Goal: Information Seeking & Learning: Learn about a topic

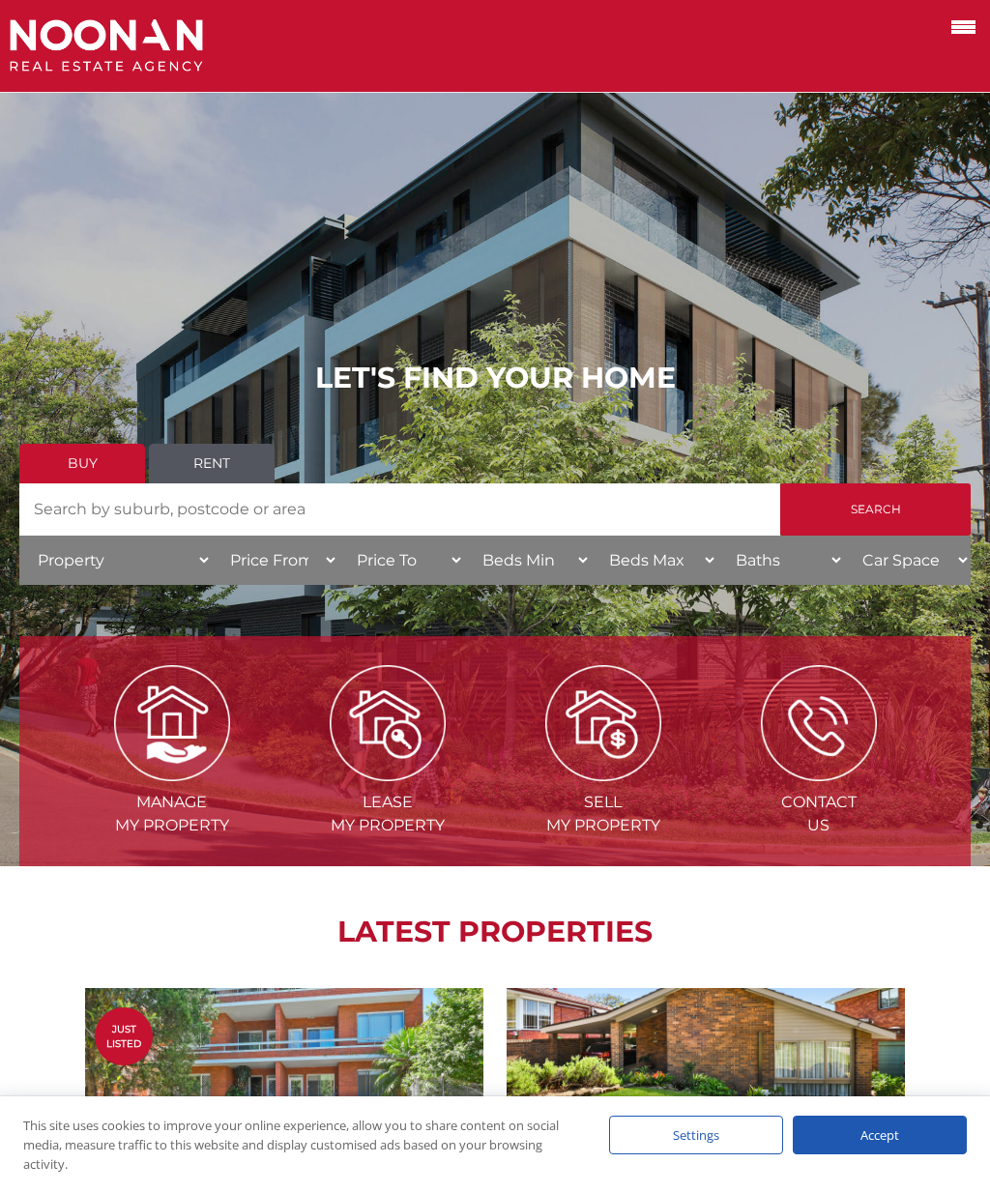
click at [448, 509] on input "Search by Address" at bounding box center [399, 509] width 761 height 52
type input "[GEOGRAPHIC_DATA]"
click at [884, 508] on input "Search" at bounding box center [875, 509] width 190 height 52
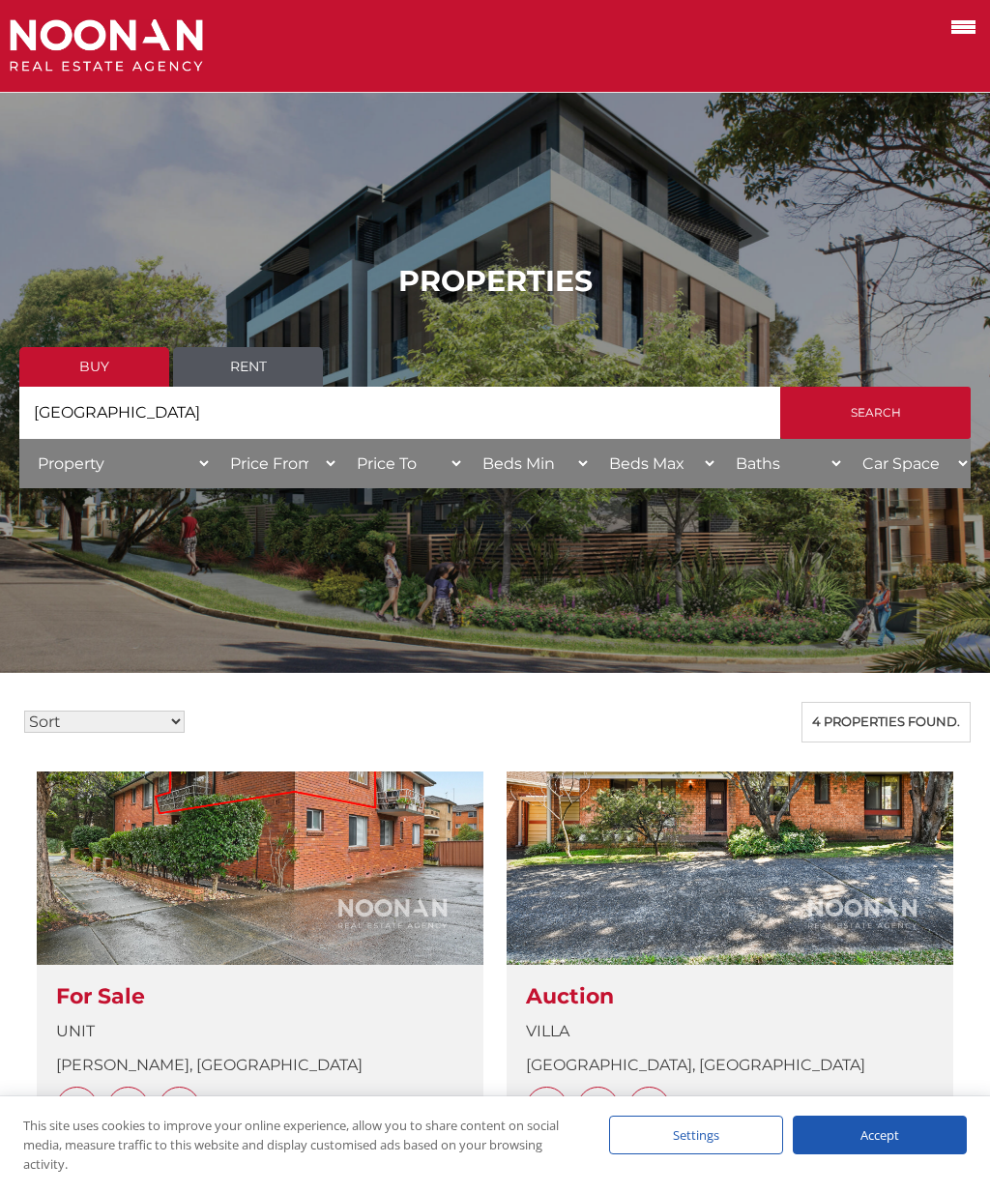
scroll to position [67, 0]
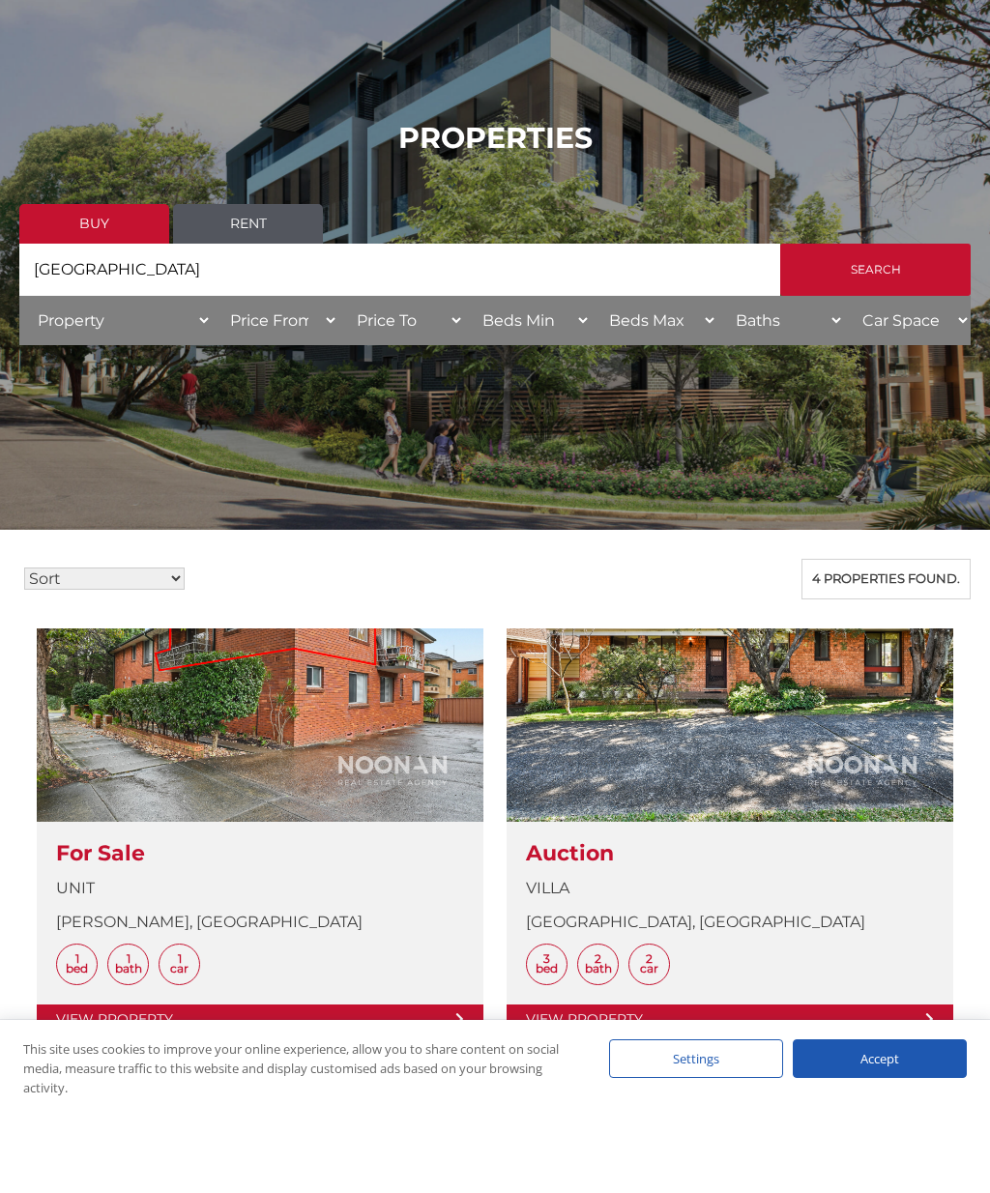
click at [883, 806] on link at bounding box center [729, 908] width 447 height 406
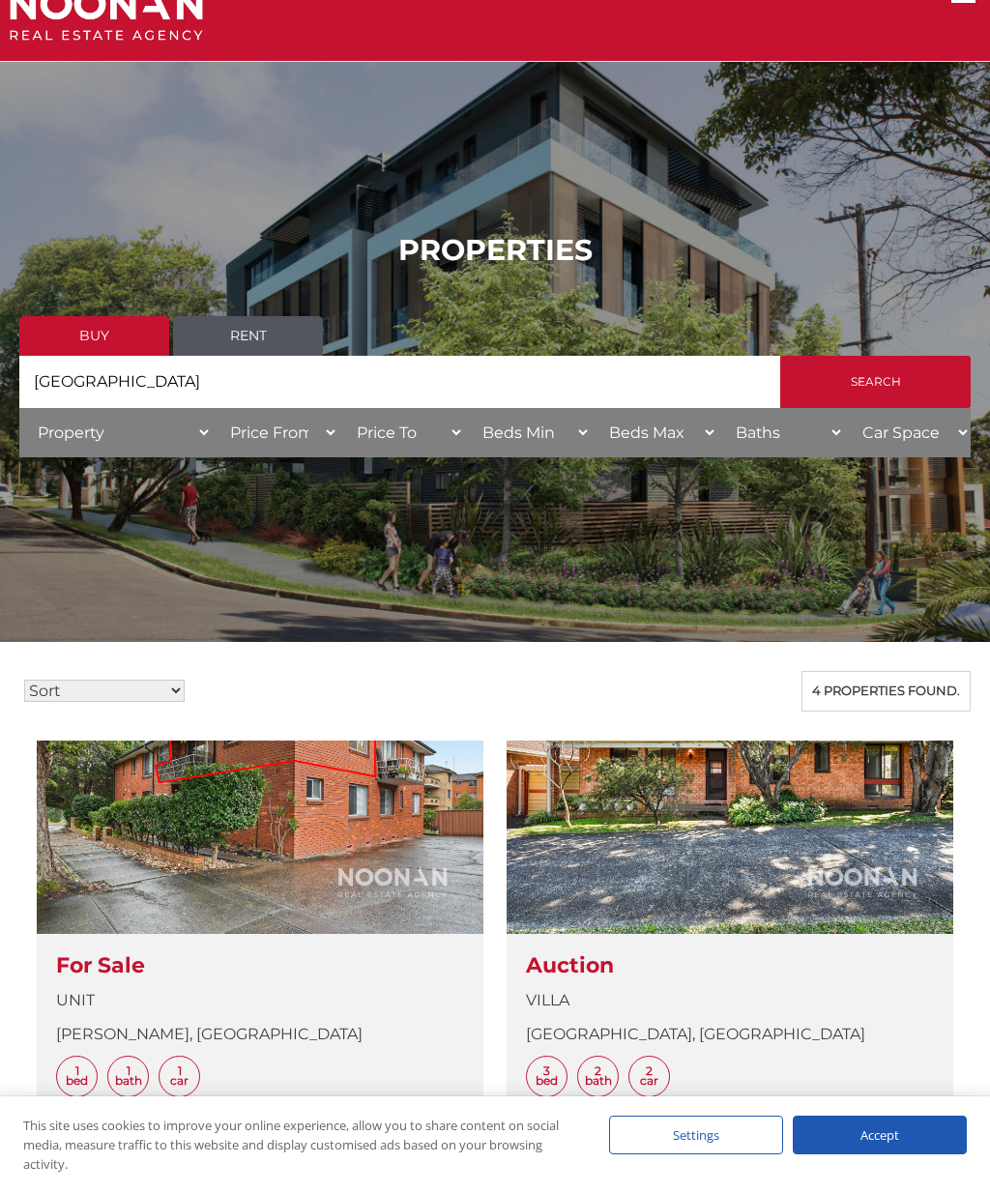
scroll to position [0, 0]
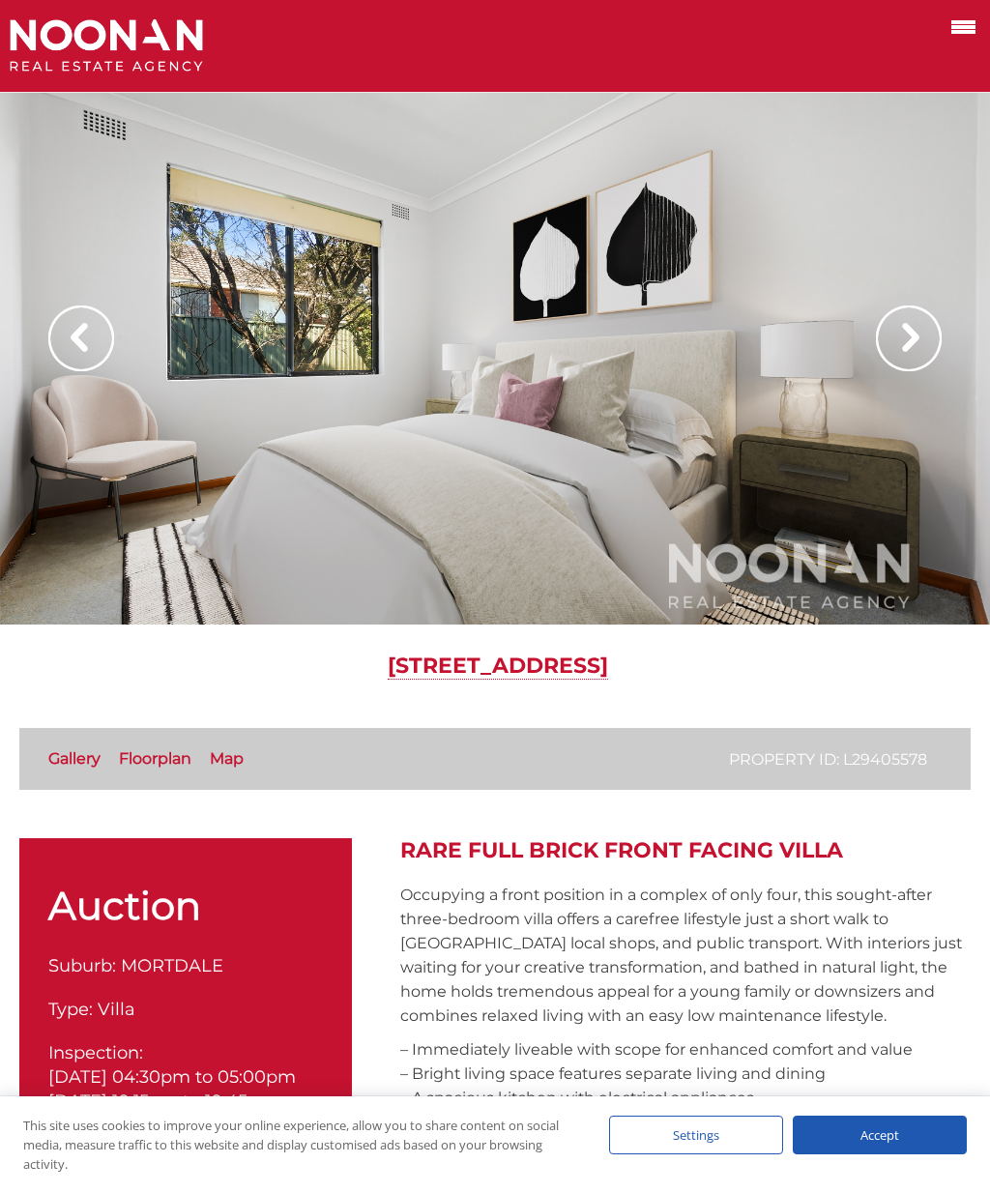
click at [728, 478] on div at bounding box center [495, 359] width 990 height 532
click at [755, 489] on div at bounding box center [495, 359] width 990 height 532
click at [902, 365] on img at bounding box center [909, 338] width 66 height 66
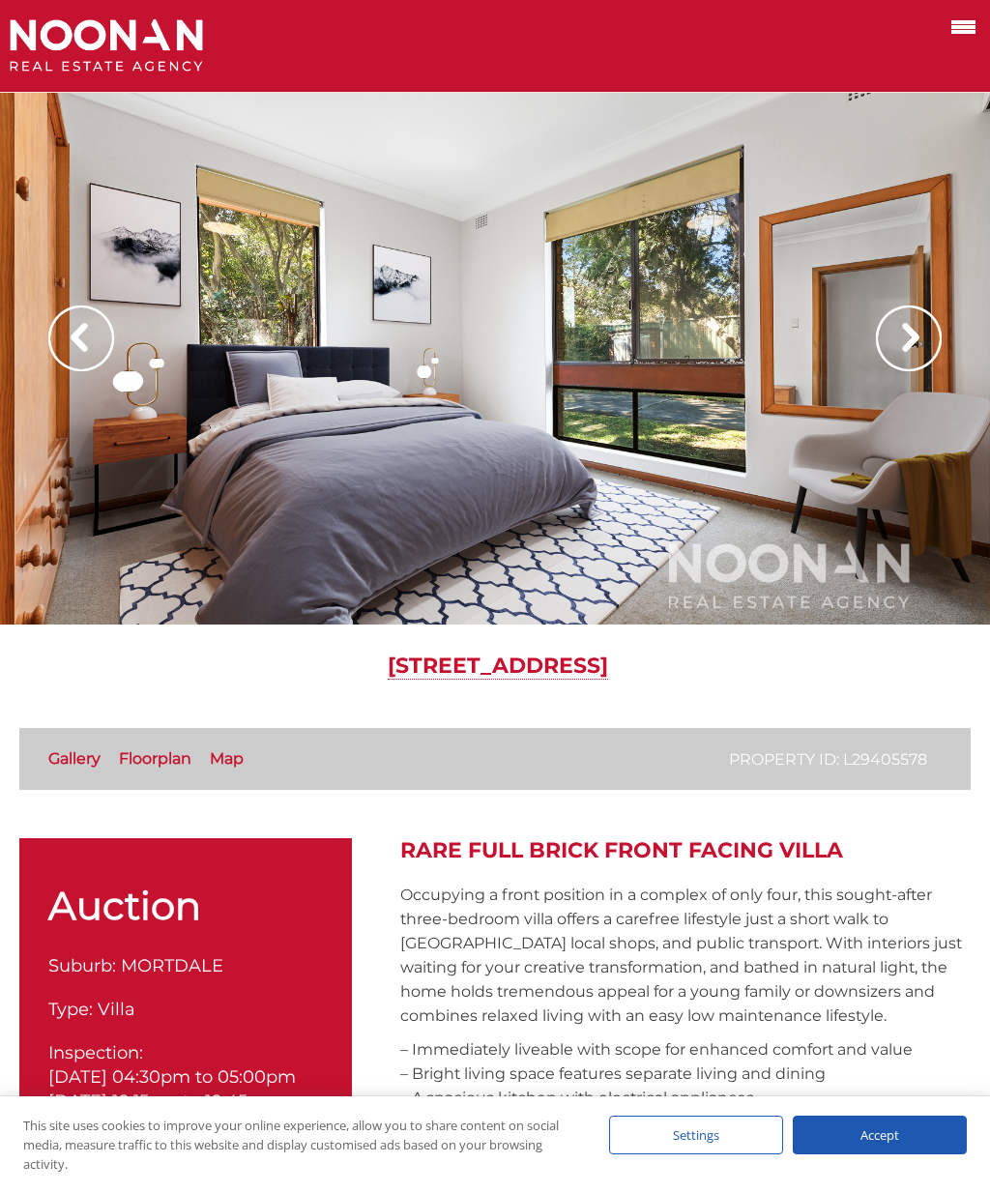
click at [916, 346] on img at bounding box center [909, 338] width 66 height 66
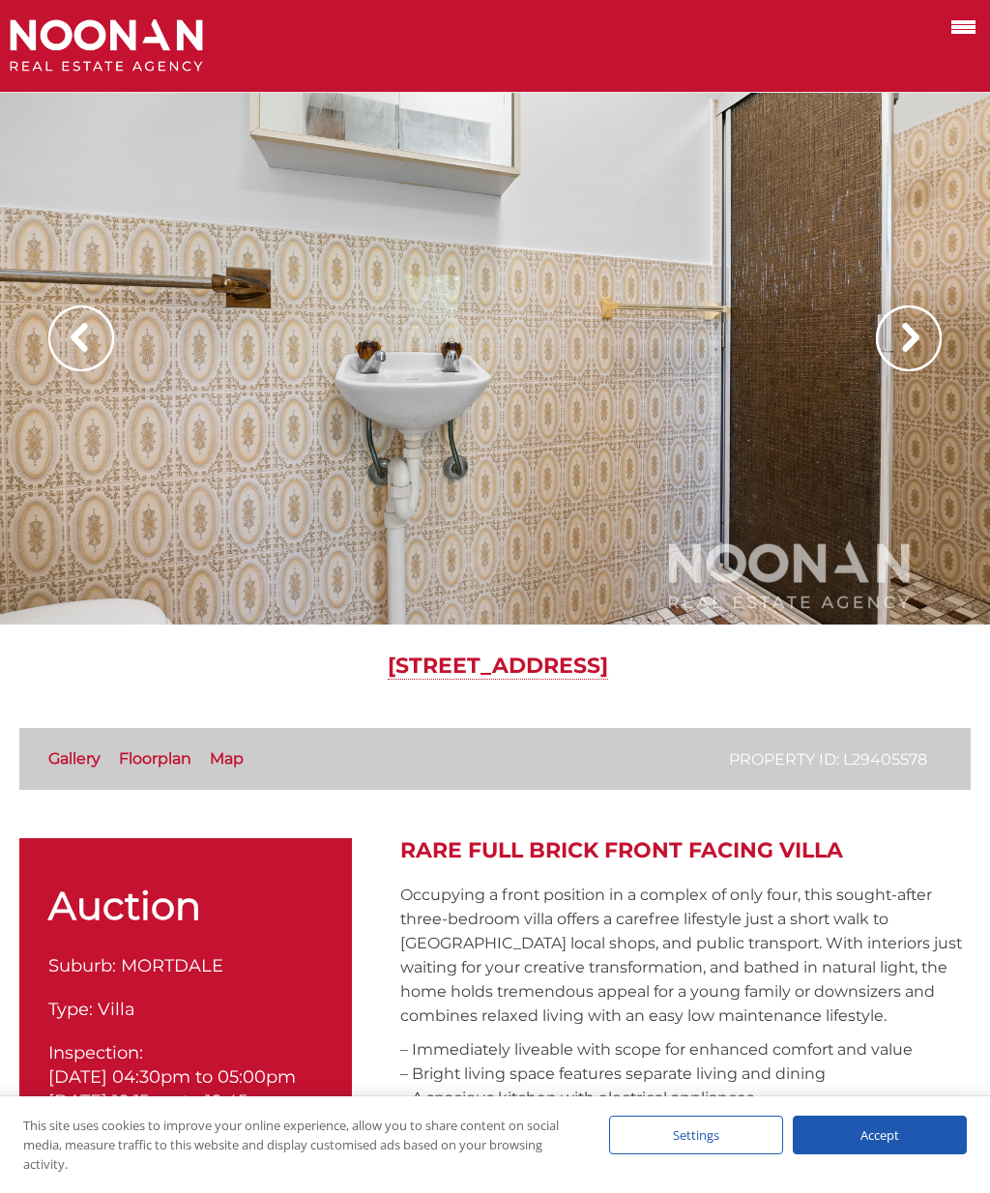
click at [797, 438] on div at bounding box center [495, 359] width 990 height 532
click at [910, 337] on img at bounding box center [909, 338] width 66 height 66
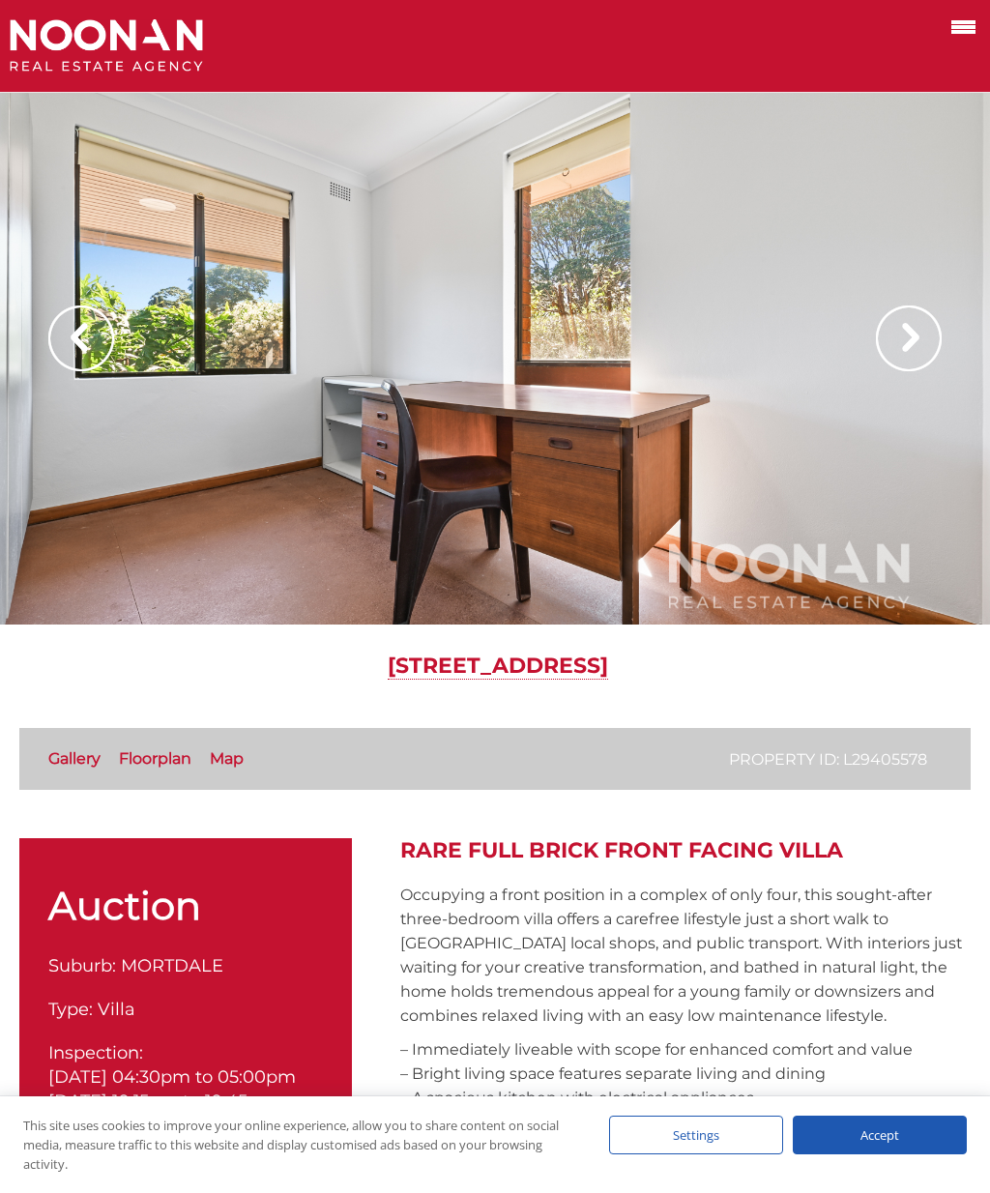
click at [851, 550] on div at bounding box center [495, 359] width 990 height 532
click at [854, 545] on div at bounding box center [495, 359] width 990 height 532
click at [870, 341] on div at bounding box center [495, 359] width 990 height 532
click at [920, 348] on img at bounding box center [909, 338] width 66 height 66
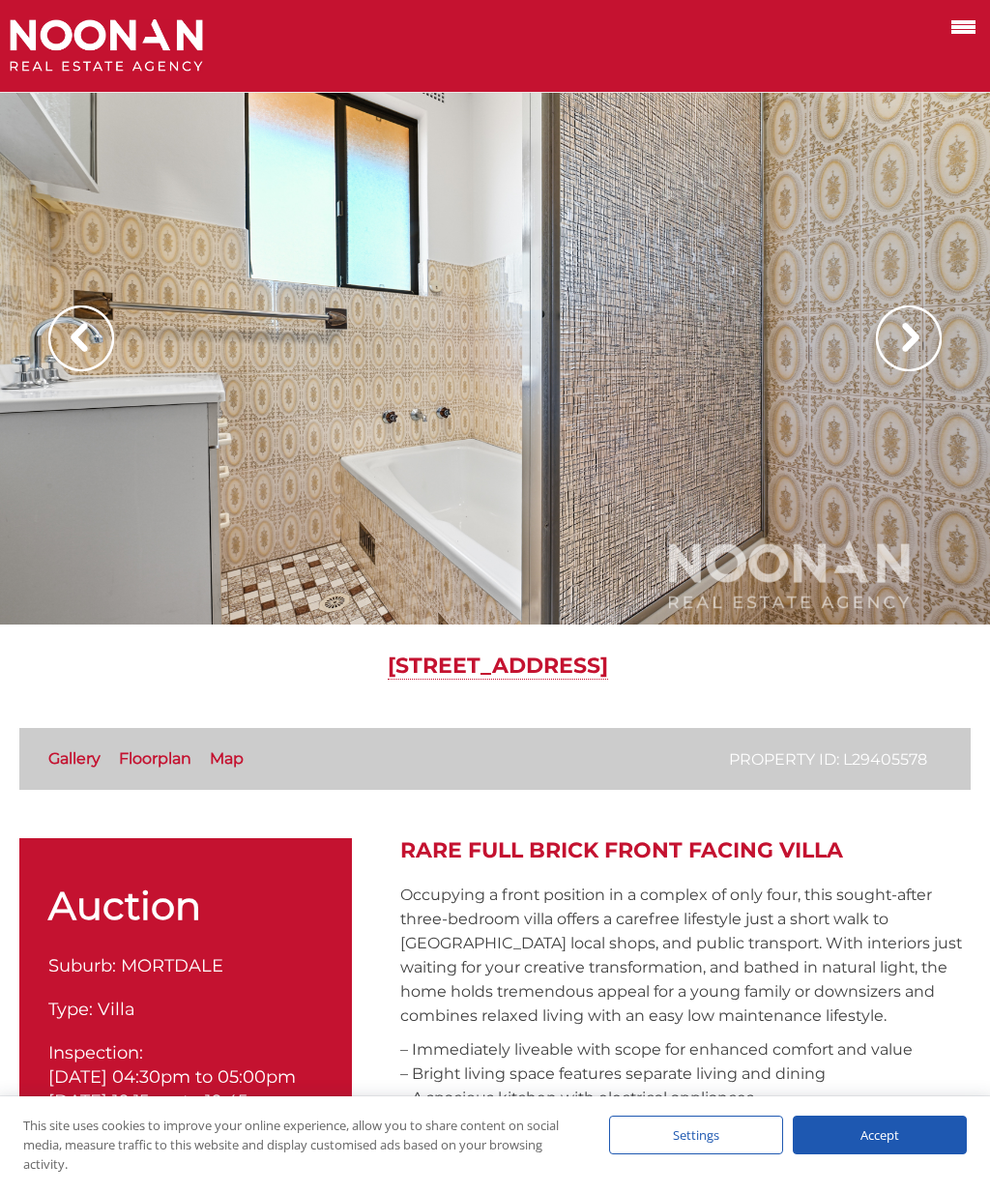
click at [930, 332] on img at bounding box center [909, 338] width 66 height 66
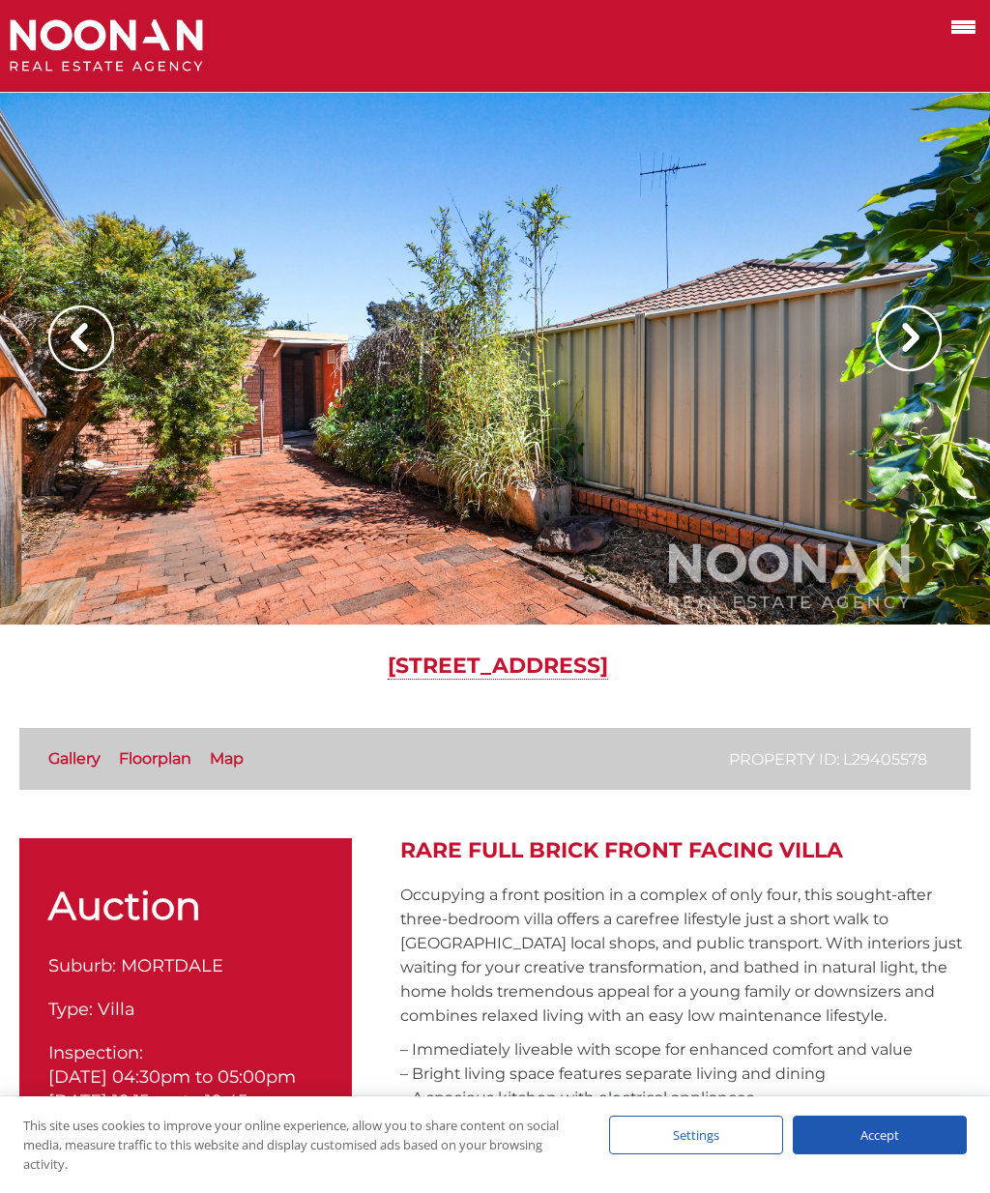
click at [903, 338] on img at bounding box center [909, 338] width 66 height 66
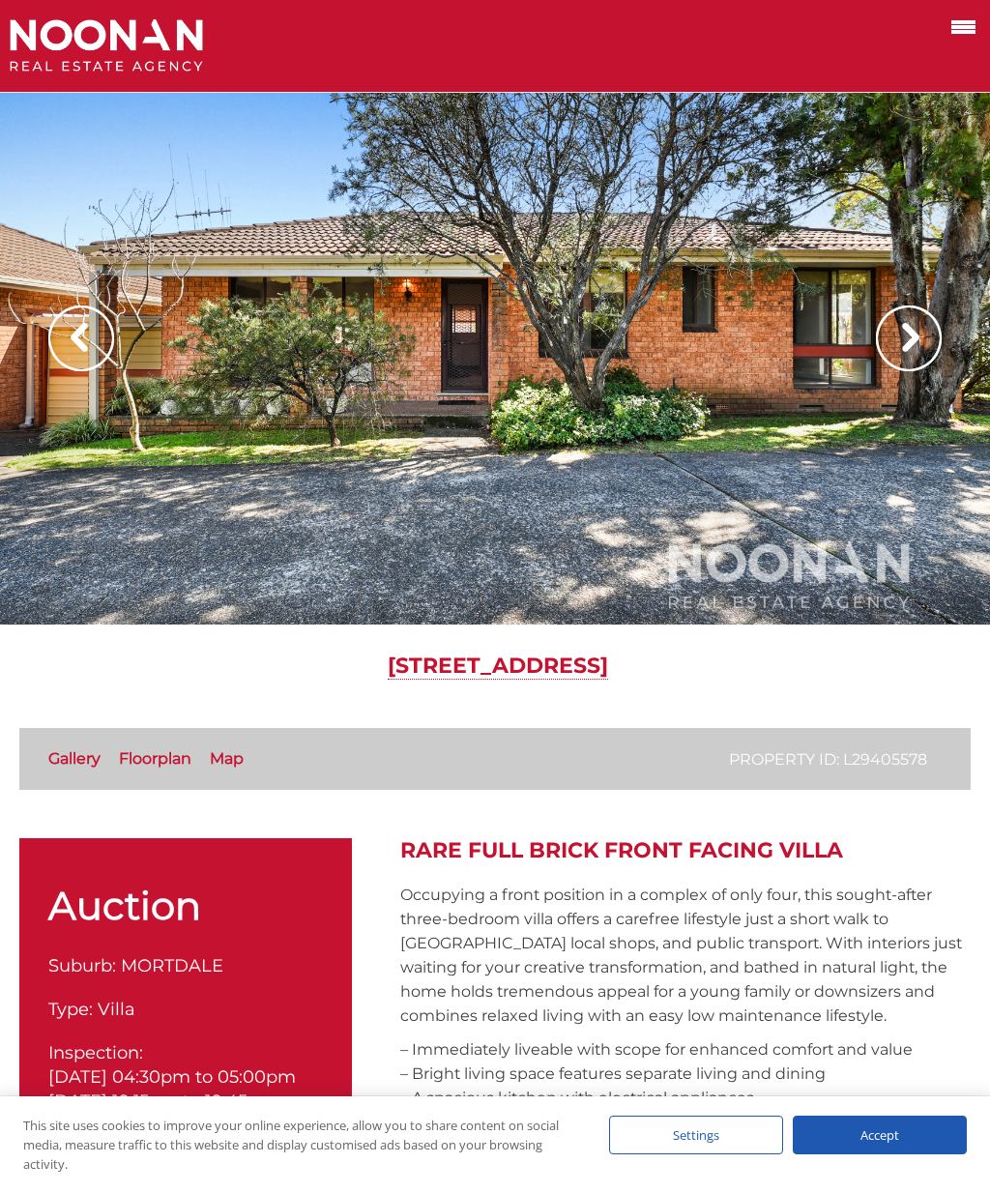
click at [745, 548] on div at bounding box center [495, 359] width 990 height 532
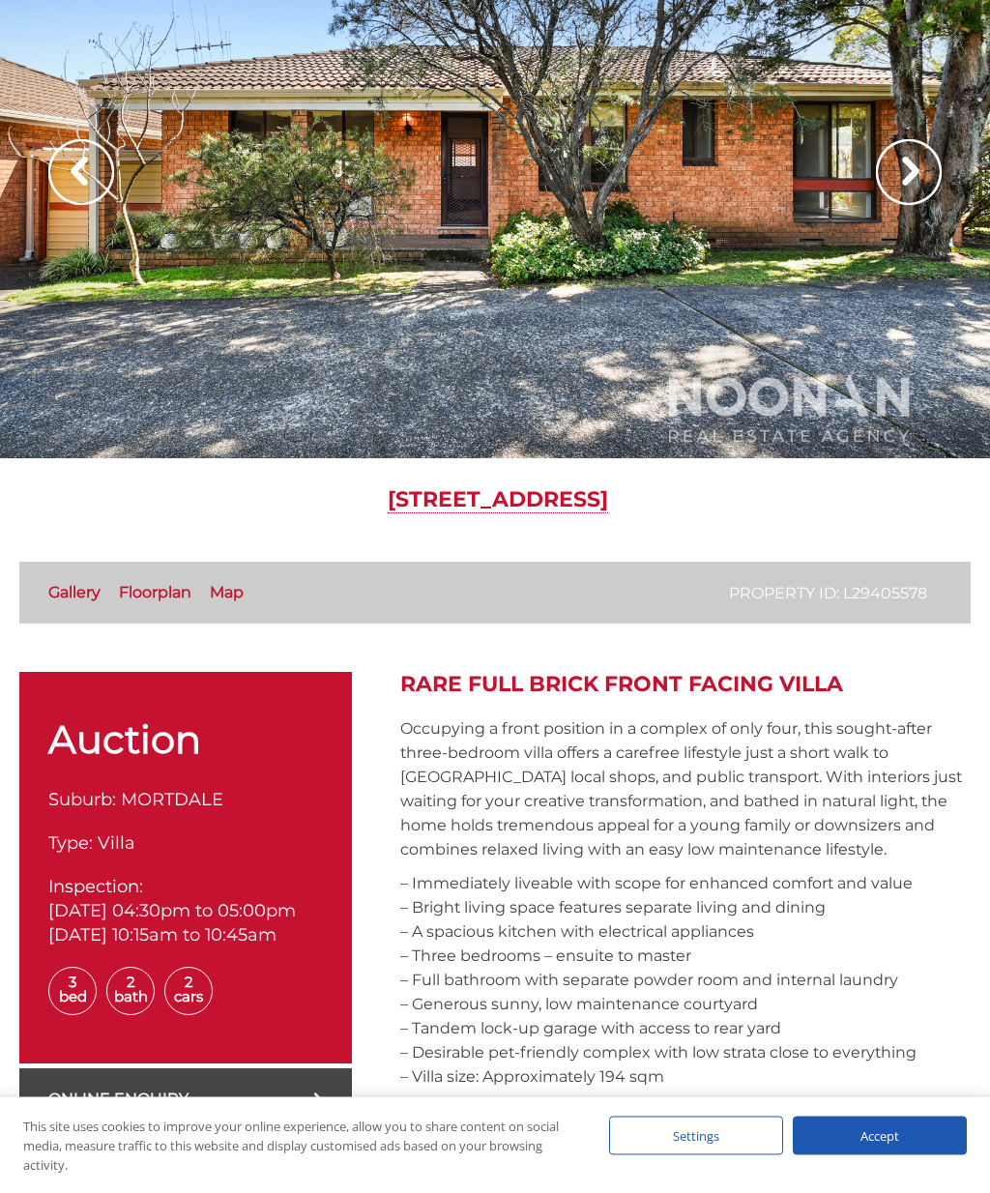
scroll to position [183, 0]
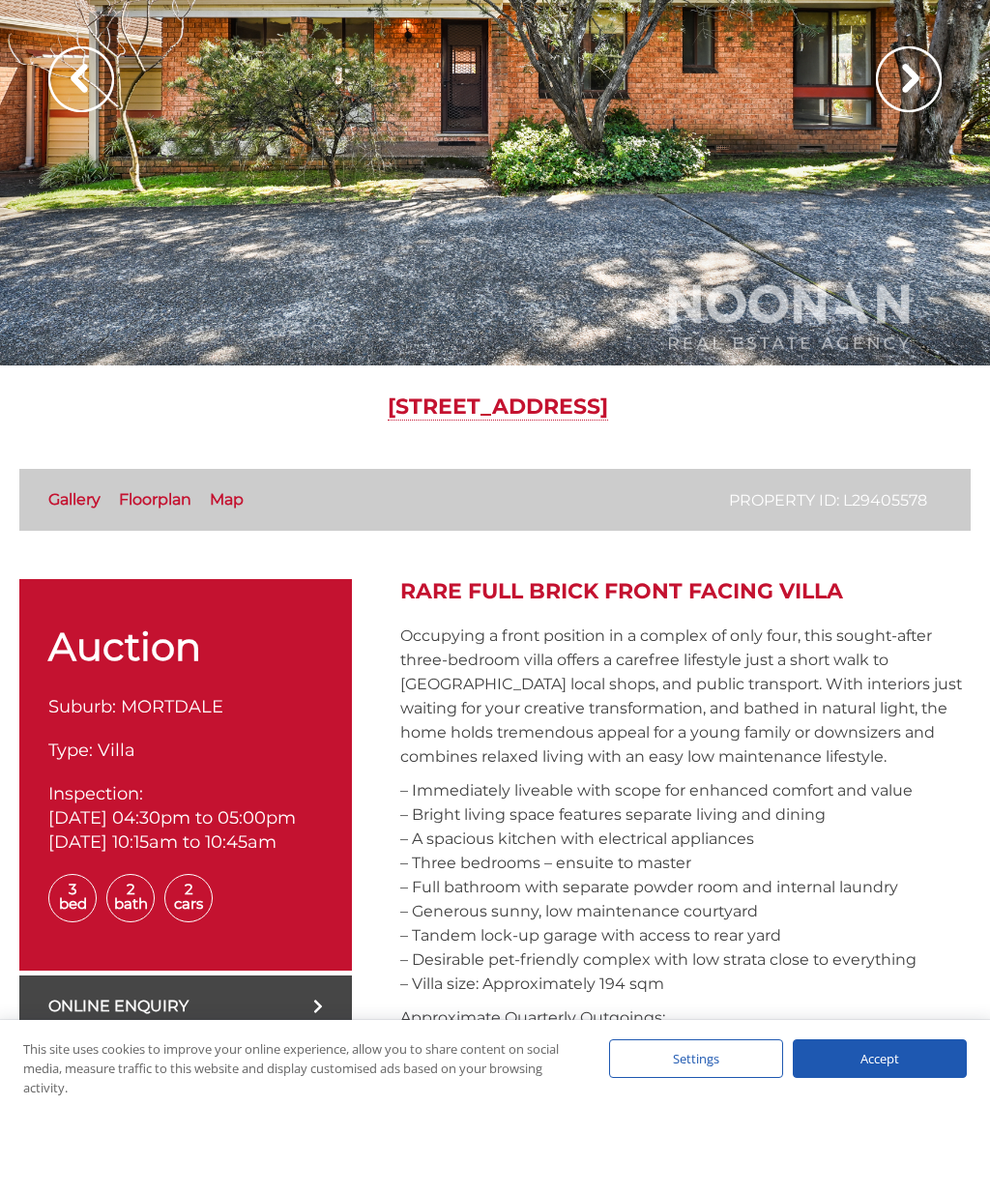
click at [174, 566] on link "Floorplan" at bounding box center [155, 575] width 72 height 18
click at [715, 253] on div at bounding box center [495, 176] width 990 height 532
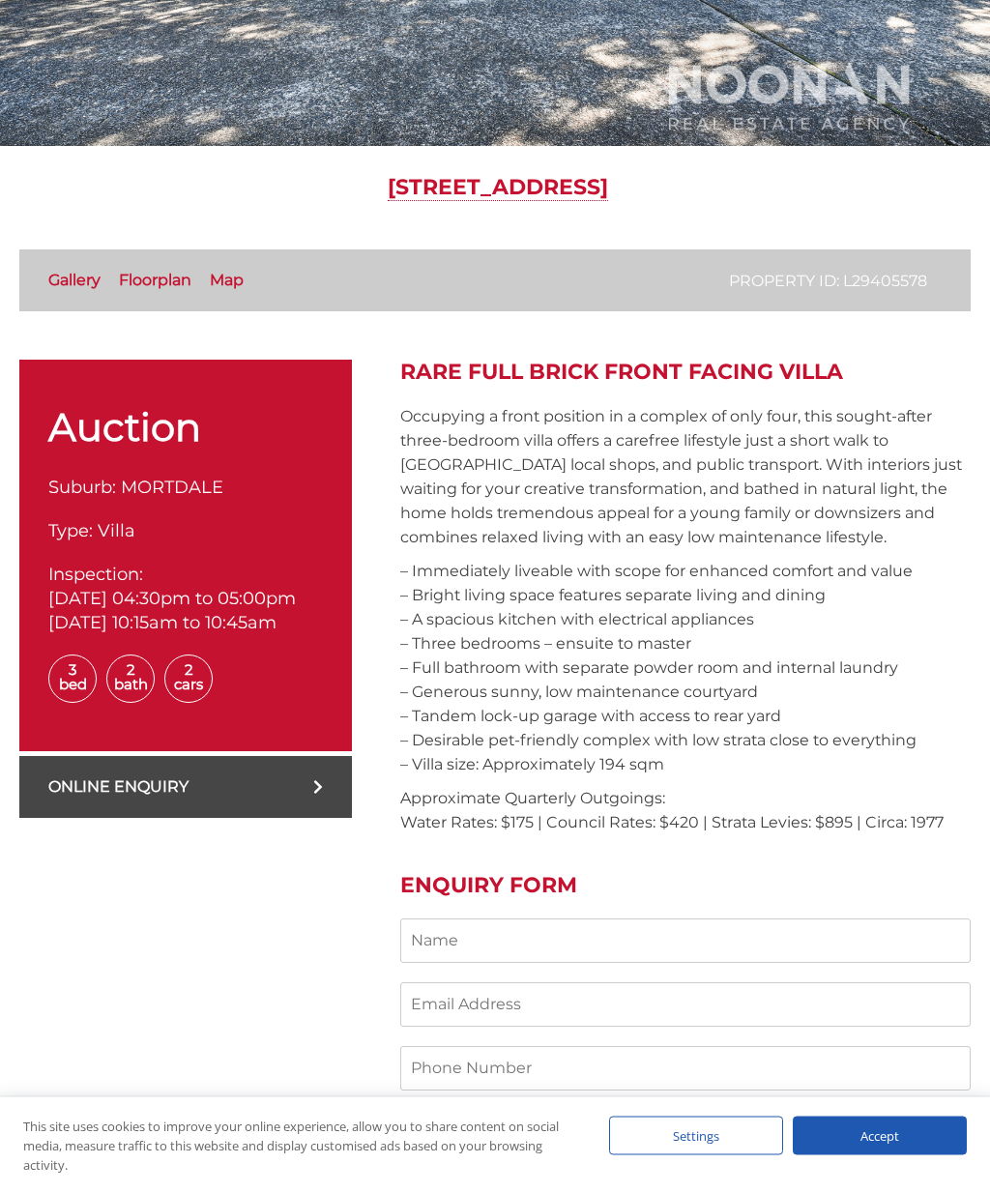
scroll to position [477, 0]
click at [88, 279] on link "Gallery" at bounding box center [74, 281] width 52 height 18
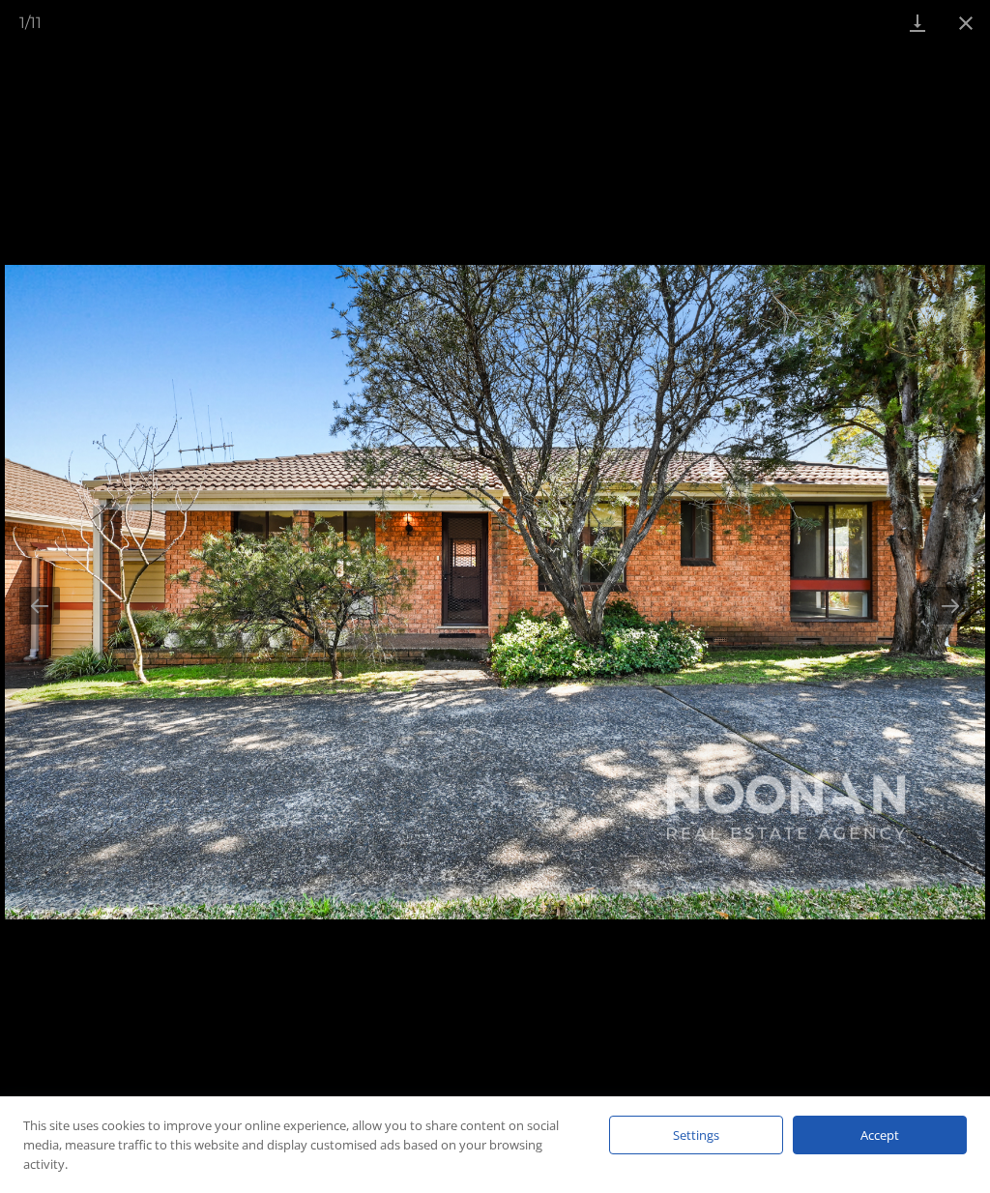
click at [946, 595] on button "Next slide" at bounding box center [950, 606] width 41 height 38
click at [965, 7] on button "Close gallery" at bounding box center [965, 22] width 48 height 45
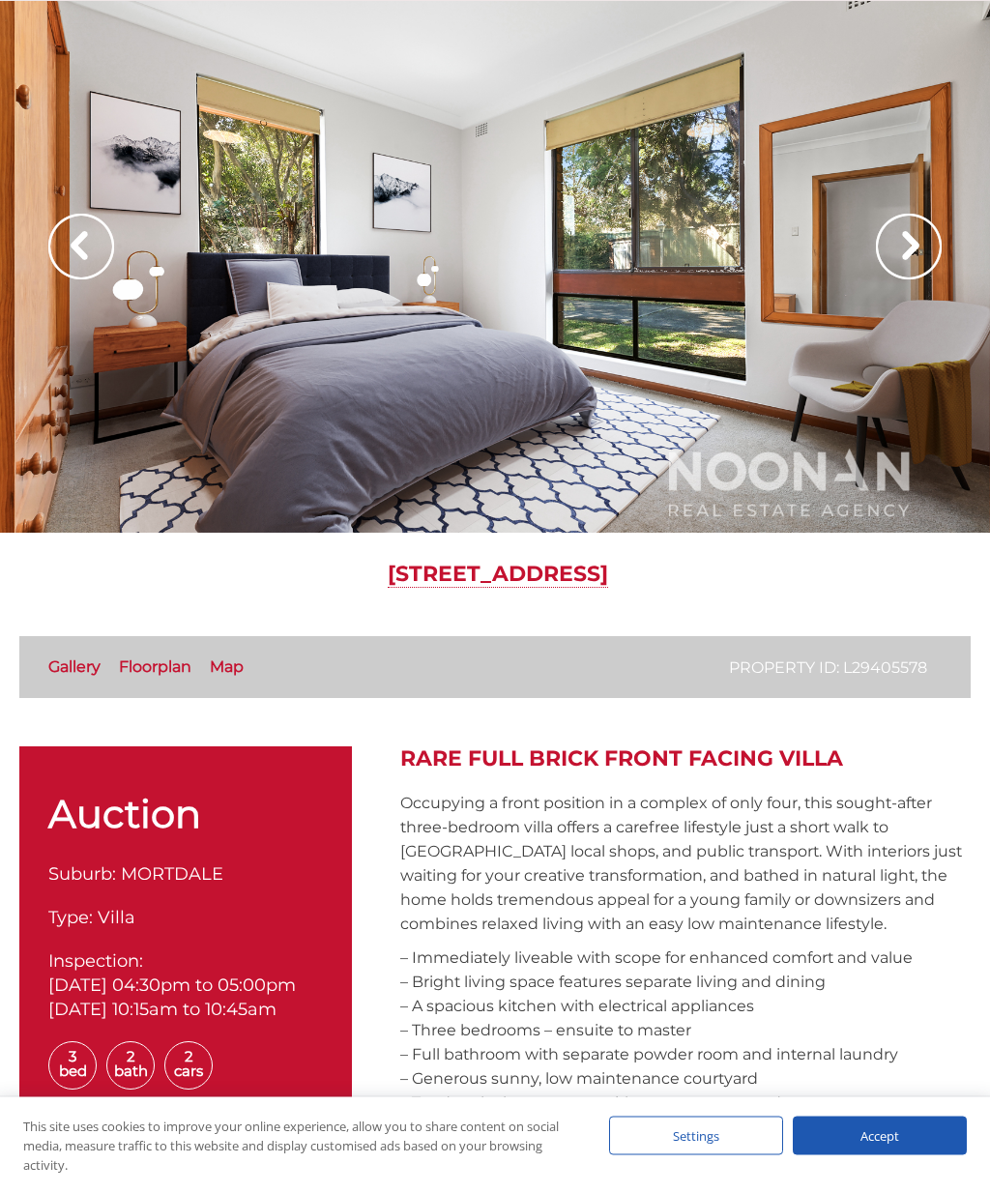
scroll to position [0, 0]
